Goal: Task Accomplishment & Management: Manage account settings

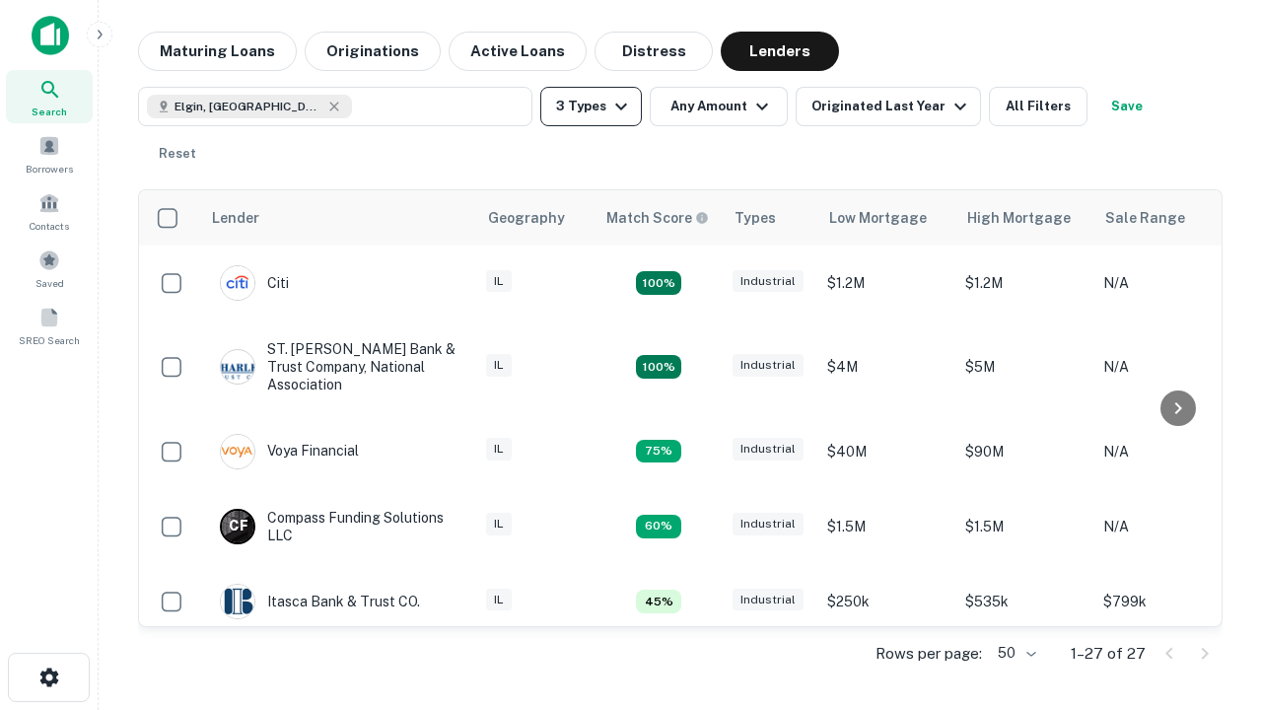
click at [591, 106] on button "3 Types" at bounding box center [591, 106] width 102 height 39
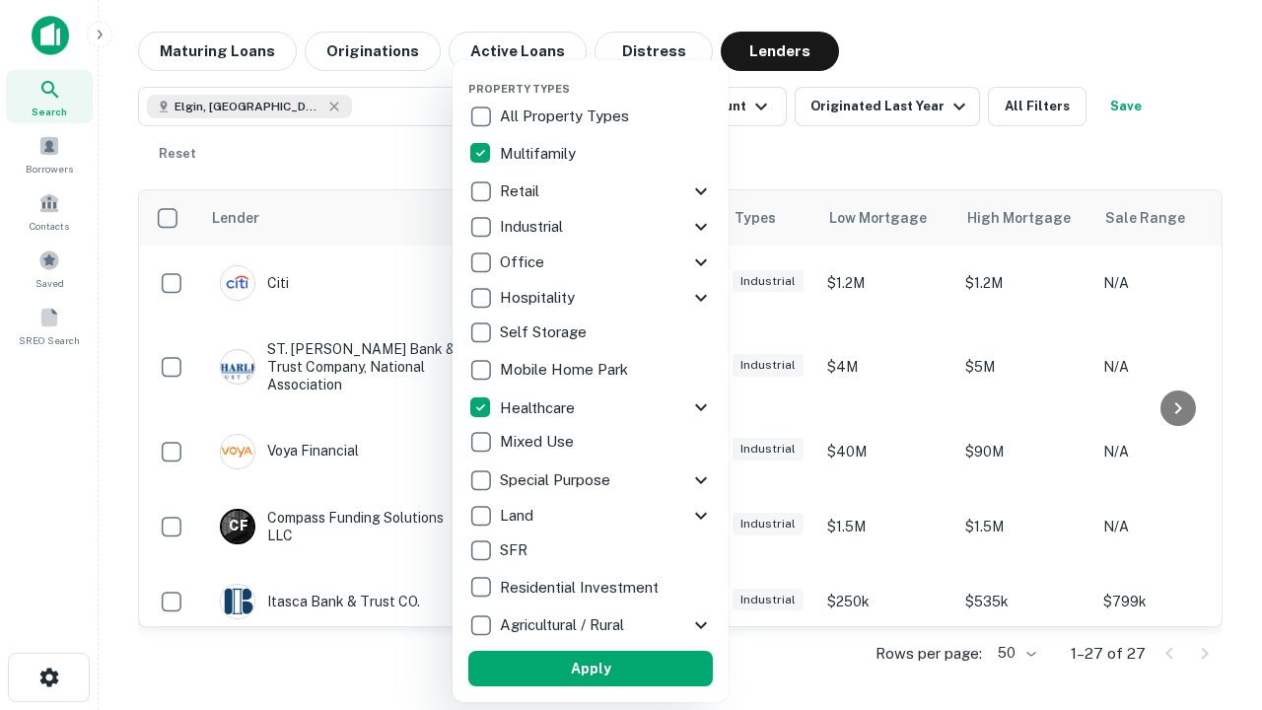
click at [591, 668] on button "Apply" at bounding box center [590, 668] width 244 height 35
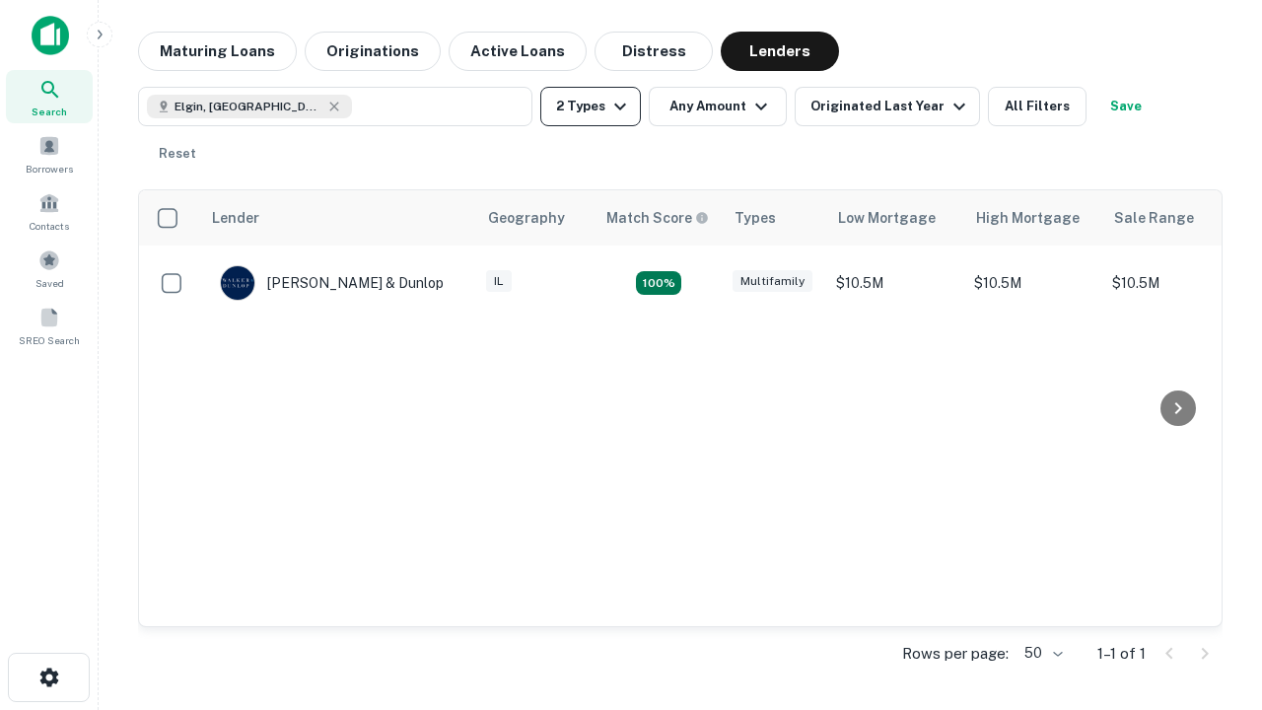
click at [591, 106] on button "2 Types" at bounding box center [590, 106] width 101 height 39
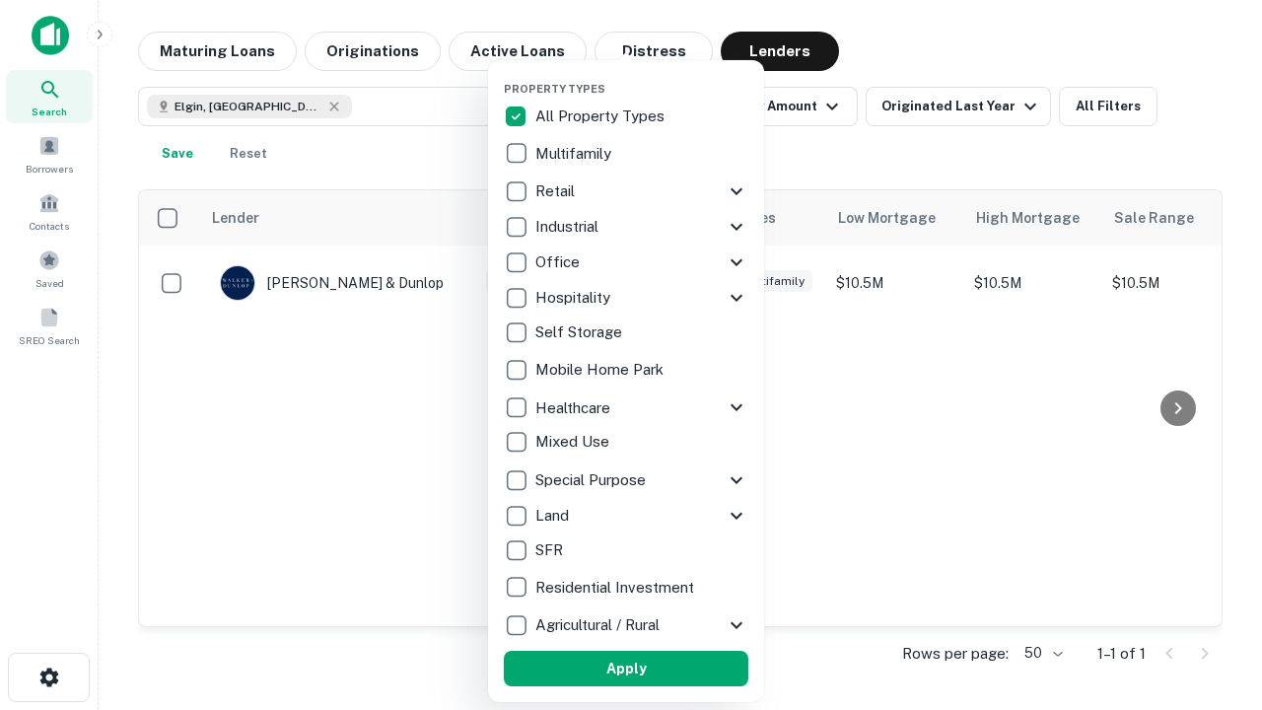
click at [626, 668] on button "Apply" at bounding box center [626, 668] width 244 height 35
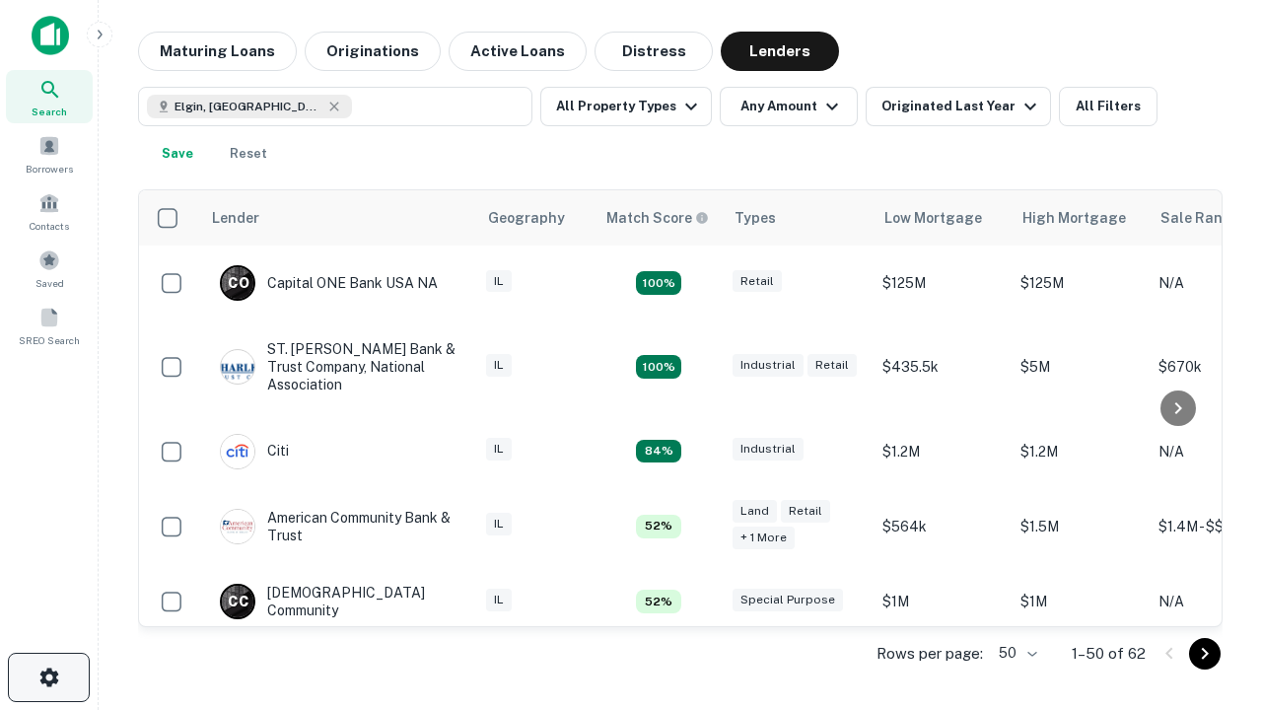
click at [48, 677] on icon "button" at bounding box center [49, 677] width 24 height 24
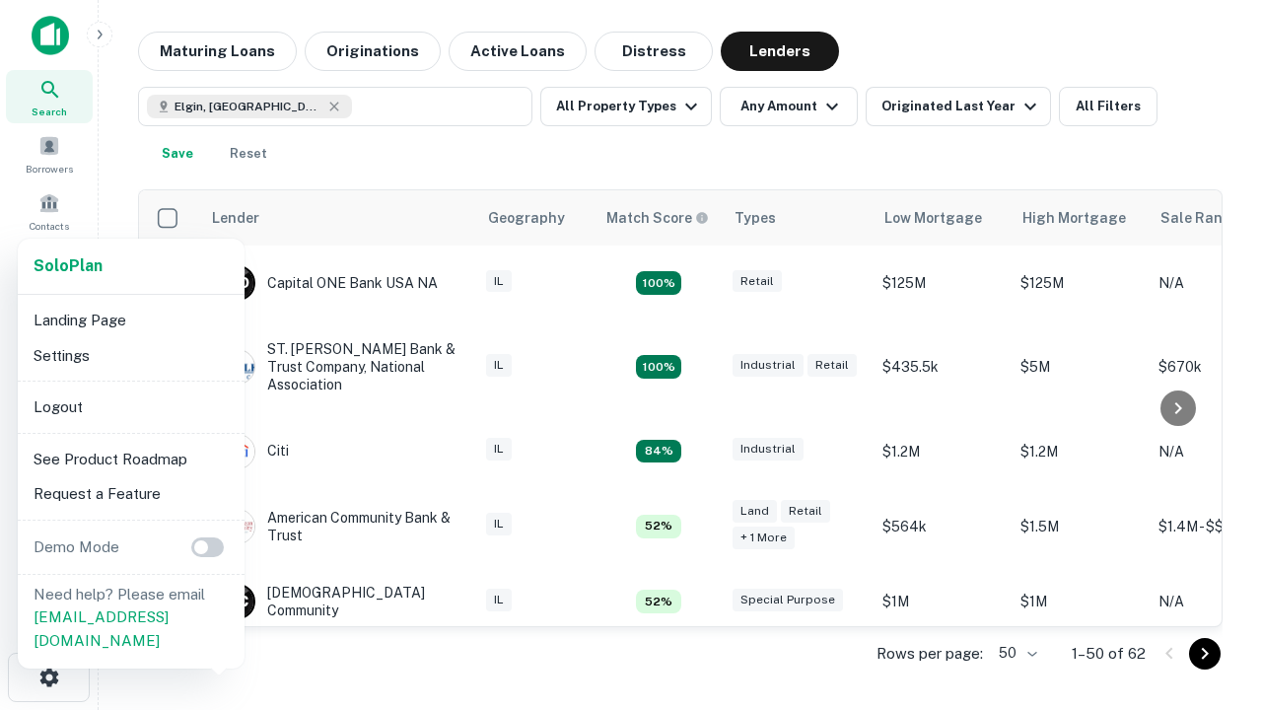
click at [130, 406] on li "Logout" at bounding box center [131, 406] width 211 height 35
